Goal: Transaction & Acquisition: Subscribe to service/newsletter

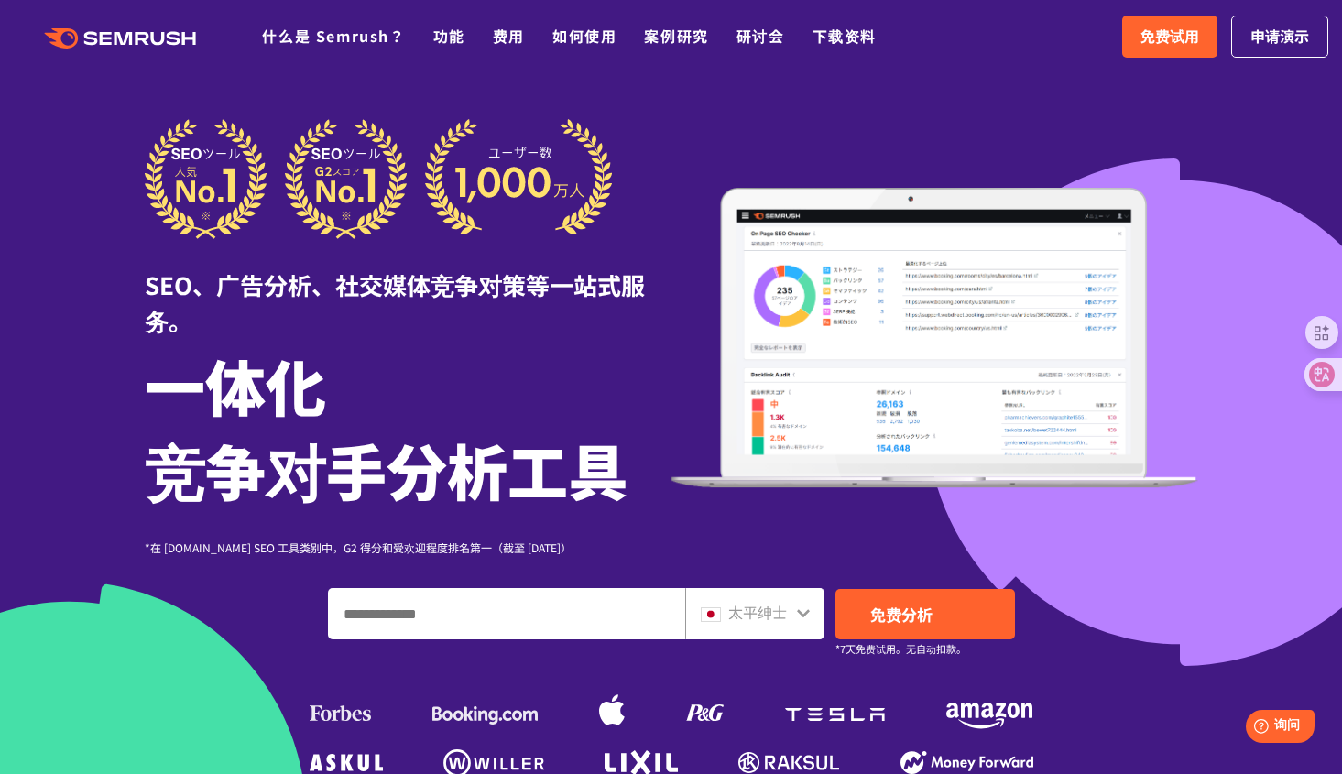
click at [788, 606] on div "太平绅士" at bounding box center [751, 613] width 100 height 24
click at [1180, 31] on font "免费试用" at bounding box center [1169, 36] width 59 height 22
click at [1173, 31] on font "免费试用" at bounding box center [1169, 36] width 59 height 22
click at [1293, 39] on font "申请演示" at bounding box center [1279, 36] width 59 height 22
